Goal: Task Accomplishment & Management: Manage account settings

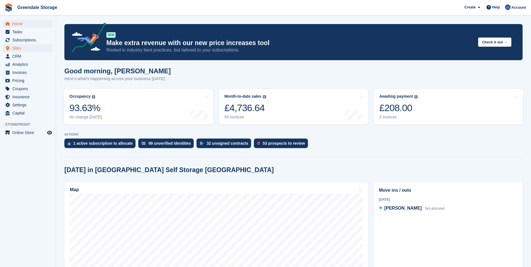
scroll to position [28, 0]
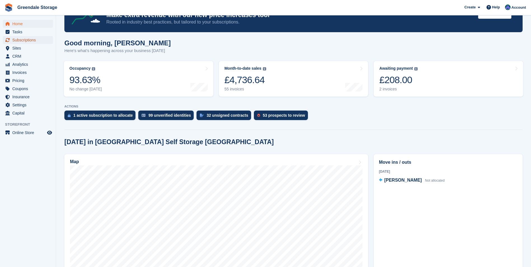
click at [27, 40] on span "Subscriptions" at bounding box center [29, 40] width 34 height 8
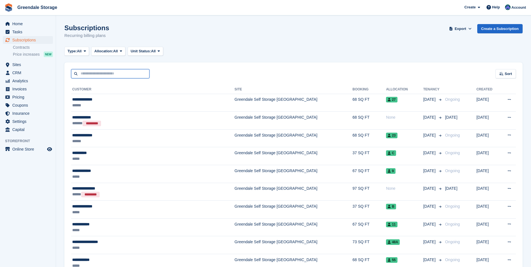
click at [100, 72] on input "text" at bounding box center [110, 73] width 78 height 9
type input "*******"
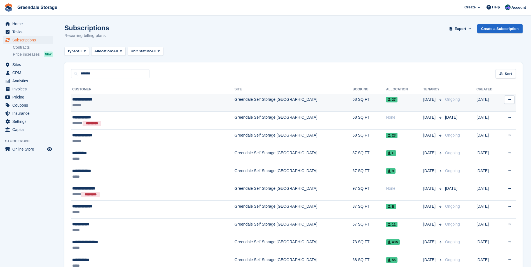
click at [386, 101] on div "27" at bounding box center [404, 100] width 37 height 6
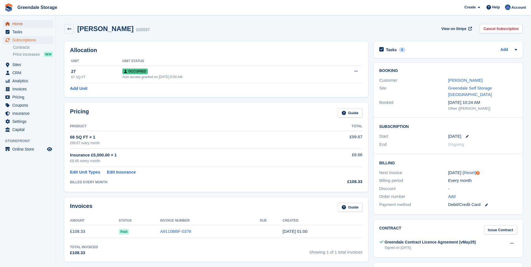
click at [20, 23] on span "Home" at bounding box center [29, 24] width 34 height 8
